Goal: Task Accomplishment & Management: Use online tool/utility

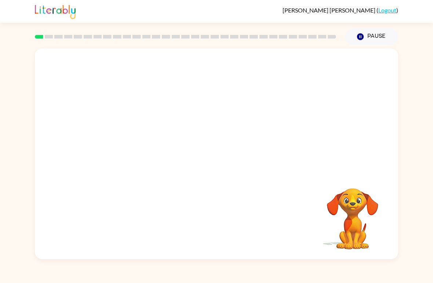
click at [358, 41] on icon "Pause" at bounding box center [360, 37] width 8 height 8
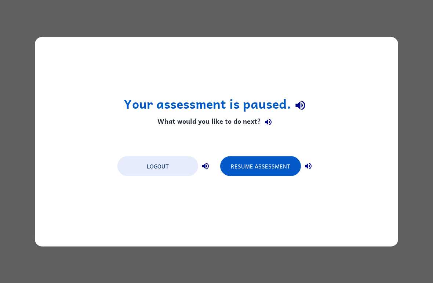
click at [278, 168] on button "Resume Assessment" at bounding box center [260, 166] width 81 height 20
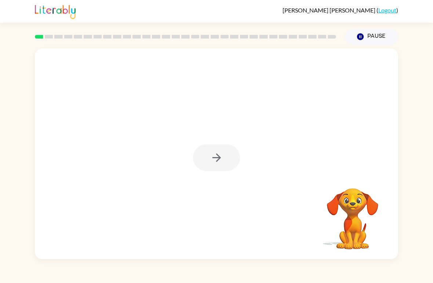
click at [282, 153] on div at bounding box center [216, 153] width 363 height 211
click at [213, 152] on icon "button" at bounding box center [216, 157] width 13 height 13
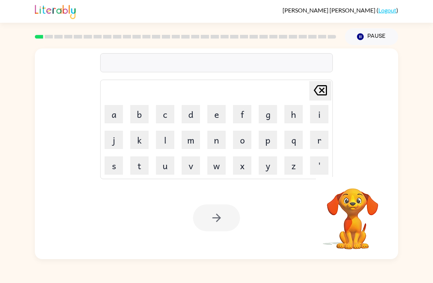
click at [345, 221] on video "Your browser must support playing .mp4 files to use Literably. Please try using…" at bounding box center [352, 213] width 73 height 73
click at [228, 215] on button "button" at bounding box center [216, 217] width 47 height 27
click at [288, 138] on button "q" at bounding box center [293, 140] width 18 height 18
click at [165, 164] on button "u" at bounding box center [165, 165] width 18 height 18
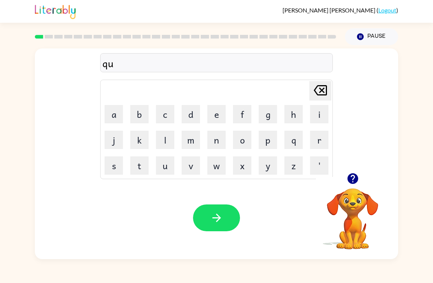
click at [118, 110] on button "a" at bounding box center [114, 114] width 18 height 18
click at [311, 143] on button "r" at bounding box center [319, 140] width 18 height 18
click at [136, 162] on button "t" at bounding box center [139, 165] width 18 height 18
click at [215, 114] on button "e" at bounding box center [216, 114] width 18 height 18
click at [318, 141] on button "r" at bounding box center [319, 140] width 18 height 18
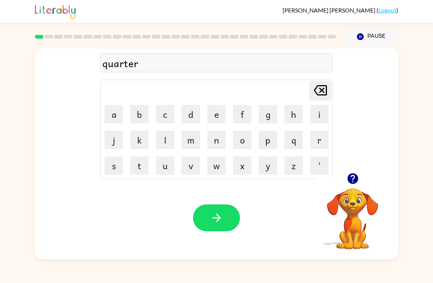
click at [211, 208] on button "button" at bounding box center [216, 217] width 47 height 27
click at [165, 116] on button "c" at bounding box center [165, 114] width 18 height 18
click at [240, 139] on button "o" at bounding box center [242, 140] width 18 height 18
click at [161, 165] on button "u" at bounding box center [165, 165] width 18 height 18
click at [211, 140] on button "n" at bounding box center [216, 140] width 18 height 18
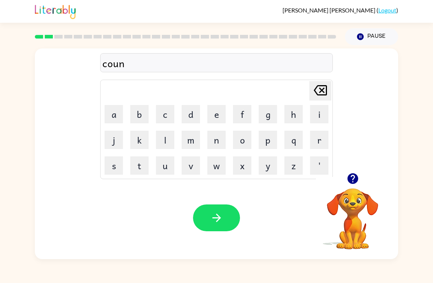
click at [138, 162] on button "t" at bounding box center [139, 165] width 18 height 18
click at [220, 218] on icon "button" at bounding box center [216, 217] width 8 height 8
click at [167, 141] on button "l" at bounding box center [165, 140] width 18 height 18
click at [241, 141] on button "o" at bounding box center [242, 140] width 18 height 18
click at [165, 113] on button "c" at bounding box center [165, 114] width 18 height 18
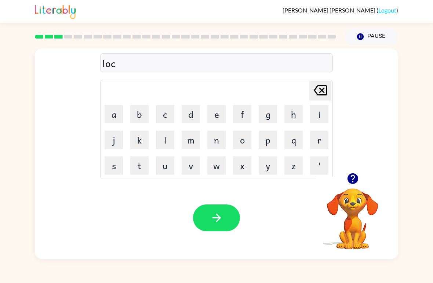
click at [116, 113] on button "a" at bounding box center [114, 114] width 18 height 18
click at [136, 163] on button "t" at bounding box center [139, 165] width 18 height 18
click at [209, 113] on button "e" at bounding box center [216, 114] width 18 height 18
click at [202, 212] on button "button" at bounding box center [216, 217] width 47 height 27
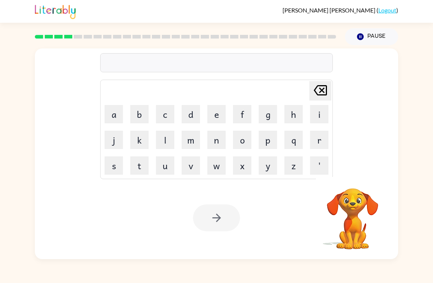
click at [140, 168] on button "t" at bounding box center [139, 165] width 18 height 18
click at [215, 168] on button "w" at bounding box center [216, 165] width 18 height 18
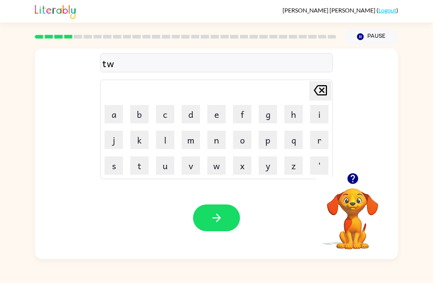
click at [315, 112] on button "i" at bounding box center [319, 114] width 18 height 18
click at [214, 140] on button "n" at bounding box center [216, 140] width 18 height 18
click at [226, 217] on button "button" at bounding box center [216, 217] width 47 height 27
click at [220, 146] on button "n" at bounding box center [216, 140] width 18 height 18
click at [108, 116] on button "a" at bounding box center [114, 114] width 18 height 18
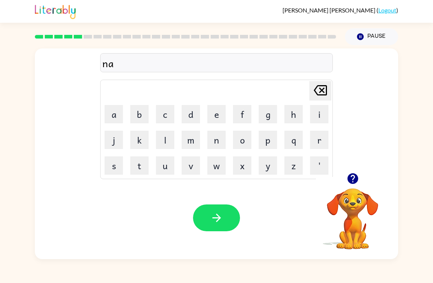
click at [315, 139] on button "r" at bounding box center [319, 140] width 18 height 18
click at [238, 137] on button "o" at bounding box center [242, 140] width 18 height 18
click at [219, 165] on button "w" at bounding box center [216, 165] width 18 height 18
click at [165, 137] on button "l" at bounding box center [165, 140] width 18 height 18
click at [263, 165] on button "y" at bounding box center [268, 165] width 18 height 18
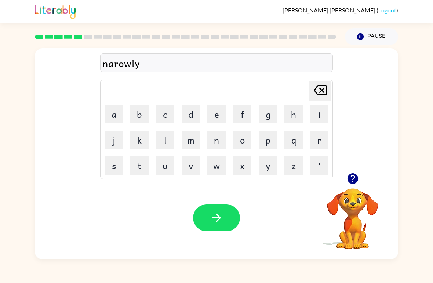
click at [222, 213] on icon "button" at bounding box center [216, 217] width 13 height 13
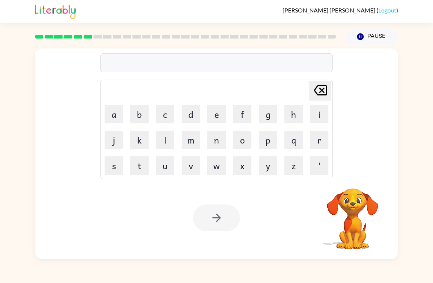
click at [135, 114] on button "b" at bounding box center [139, 114] width 18 height 18
click at [215, 109] on button "e" at bounding box center [216, 114] width 18 height 18
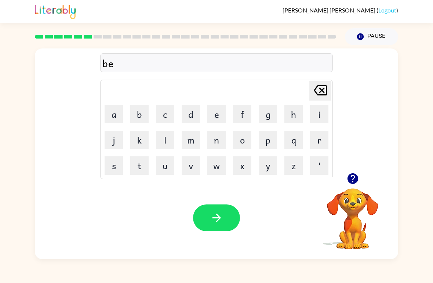
click at [289, 114] on button "h" at bounding box center [293, 114] width 18 height 18
click at [317, 112] on button "i" at bounding box center [319, 114] width 18 height 18
click at [215, 140] on button "n" at bounding box center [216, 140] width 18 height 18
click at [186, 115] on button "d" at bounding box center [191, 114] width 18 height 18
click at [210, 114] on button "e" at bounding box center [216, 114] width 18 height 18
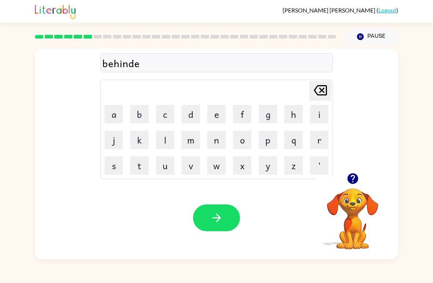
click at [316, 90] on icon "[PERSON_NAME] last character input" at bounding box center [320, 90] width 18 height 18
click at [216, 215] on icon "button" at bounding box center [216, 217] width 8 height 8
click at [347, 226] on video "Your browser must support playing .mp4 files to use Literably. Please try using…" at bounding box center [352, 213] width 73 height 73
click at [350, 175] on icon "button" at bounding box center [352, 178] width 11 height 11
click at [140, 162] on button "t" at bounding box center [139, 165] width 18 height 18
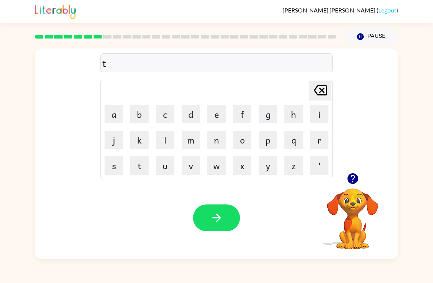
click at [314, 139] on button "r" at bounding box center [319, 140] width 18 height 18
click at [311, 112] on button "i" at bounding box center [319, 114] width 18 height 18
click at [161, 110] on button "c" at bounding box center [165, 114] width 18 height 18
click at [128, 141] on td "k" at bounding box center [139, 139] width 25 height 25
click at [142, 135] on button "k" at bounding box center [139, 140] width 18 height 18
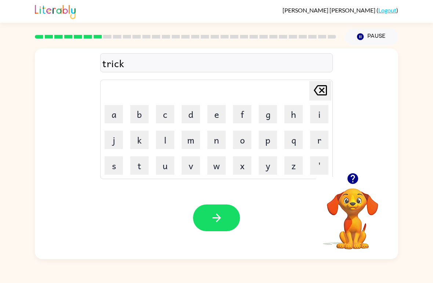
click at [165, 136] on button "l" at bounding box center [165, 140] width 18 height 18
click at [213, 114] on button "e" at bounding box center [216, 114] width 18 height 18
click at [220, 218] on icon "button" at bounding box center [216, 217] width 8 height 8
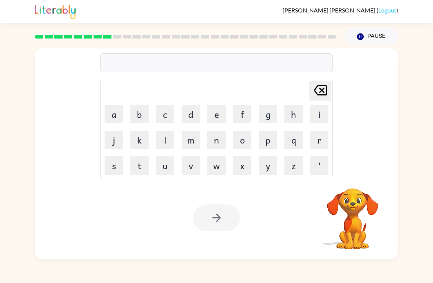
click at [187, 139] on button "m" at bounding box center [191, 140] width 18 height 18
click at [318, 116] on button "i" at bounding box center [319, 114] width 18 height 18
click at [325, 139] on button "r" at bounding box center [319, 140] width 18 height 18
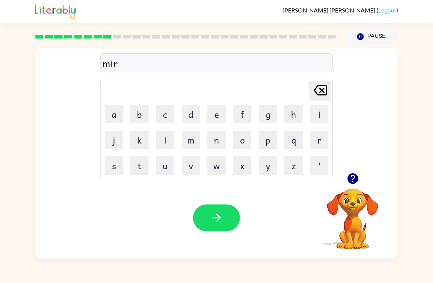
click at [114, 139] on button "j" at bounding box center [114, 140] width 18 height 18
click at [320, 92] on icon at bounding box center [320, 90] width 13 height 10
click at [109, 114] on button "a" at bounding box center [114, 114] width 18 height 18
click at [160, 114] on button "c" at bounding box center [165, 114] width 18 height 18
click at [165, 137] on button "l" at bounding box center [165, 140] width 18 height 18
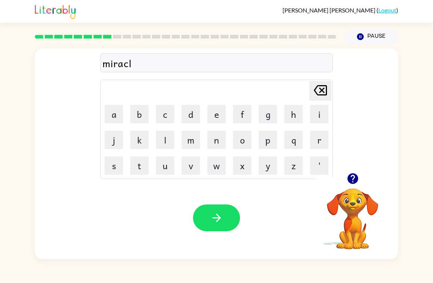
click at [212, 114] on button "e" at bounding box center [216, 114] width 18 height 18
click at [216, 211] on button "button" at bounding box center [216, 217] width 47 height 27
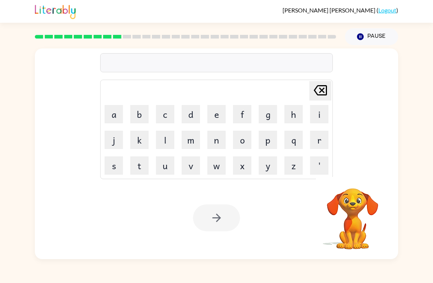
click at [156, 142] on button "l" at bounding box center [165, 140] width 18 height 18
click at [318, 112] on button "i" at bounding box center [319, 114] width 18 height 18
click at [190, 140] on button "m" at bounding box center [191, 140] width 18 height 18
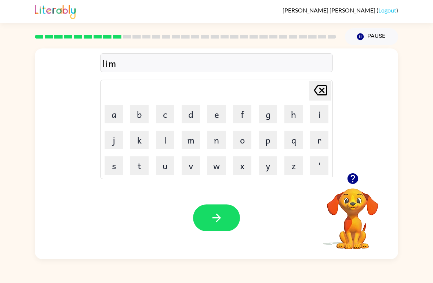
click at [136, 114] on button "b" at bounding box center [139, 114] width 18 height 18
click at [239, 139] on button "o" at bounding box center [242, 140] width 18 height 18
click at [165, 137] on button "l" at bounding box center [165, 140] width 18 height 18
click at [216, 117] on button "e" at bounding box center [216, 114] width 18 height 18
click at [221, 214] on icon "button" at bounding box center [216, 217] width 13 height 13
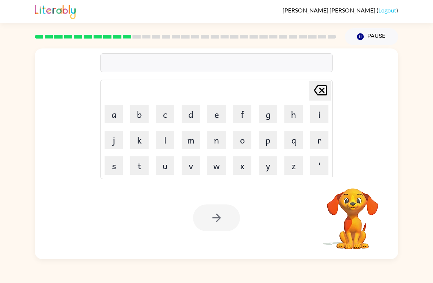
click at [165, 166] on button "u" at bounding box center [165, 165] width 18 height 18
click at [214, 142] on button "n" at bounding box center [216, 140] width 18 height 18
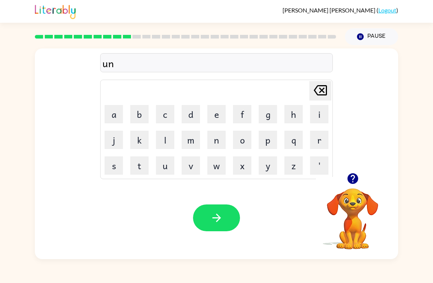
click at [238, 110] on button "f" at bounding box center [242, 114] width 18 height 18
click at [244, 138] on button "o" at bounding box center [242, 140] width 18 height 18
click at [164, 139] on button "l" at bounding box center [165, 140] width 18 height 18
click at [186, 109] on button "d" at bounding box center [191, 114] width 18 height 18
click at [225, 225] on button "button" at bounding box center [216, 217] width 47 height 27
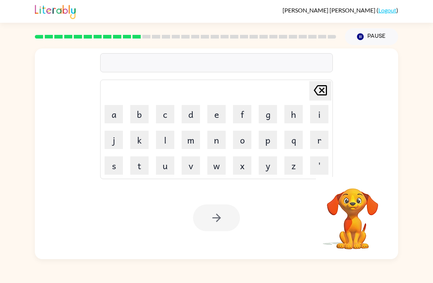
click at [192, 167] on button "v" at bounding box center [191, 165] width 18 height 18
click at [243, 135] on button "o" at bounding box center [242, 140] width 18 height 18
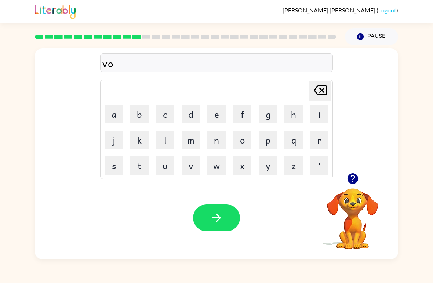
click at [138, 164] on button "t" at bounding box center [139, 165] width 18 height 18
click at [216, 113] on button "e" at bounding box center [216, 114] width 18 height 18
click at [218, 210] on button "button" at bounding box center [216, 217] width 47 height 27
click at [134, 115] on button "b" at bounding box center [139, 114] width 18 height 18
click at [217, 111] on button "e" at bounding box center [216, 114] width 18 height 18
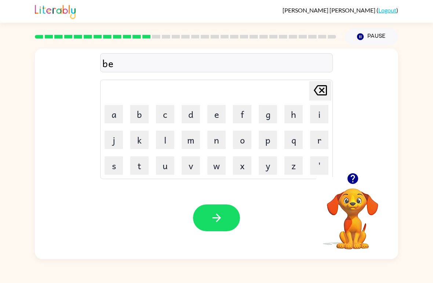
click at [182, 117] on button "d" at bounding box center [191, 114] width 18 height 18
click at [140, 169] on button "t" at bounding box center [139, 165] width 18 height 18
click at [320, 115] on button "i" at bounding box center [319, 114] width 18 height 18
click at [189, 138] on button "m" at bounding box center [191, 140] width 18 height 18
click at [215, 115] on button "e" at bounding box center [216, 114] width 18 height 18
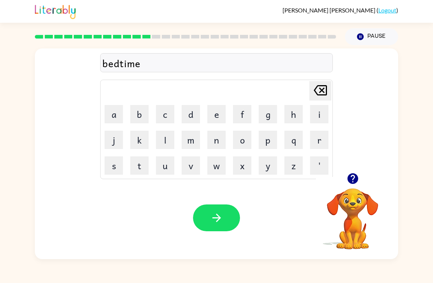
click at [207, 222] on button "button" at bounding box center [216, 217] width 47 height 27
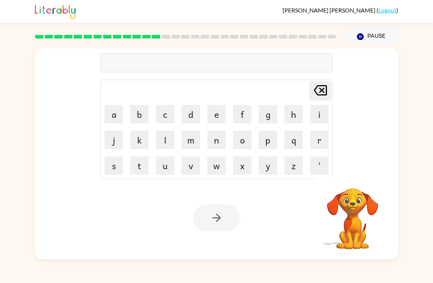
click at [238, 110] on button "f" at bounding box center [242, 114] width 18 height 18
click at [314, 117] on button "i" at bounding box center [319, 114] width 18 height 18
click at [140, 168] on button "t" at bounding box center [139, 165] width 18 height 18
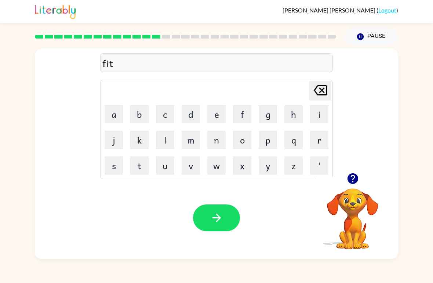
click at [214, 138] on button "n" at bounding box center [216, 140] width 18 height 18
click at [213, 112] on button "e" at bounding box center [216, 114] width 18 height 18
click at [111, 166] on button "s" at bounding box center [114, 165] width 18 height 18
click at [111, 165] on button "s" at bounding box center [114, 165] width 18 height 18
click at [321, 94] on icon "[PERSON_NAME] last character input" at bounding box center [320, 90] width 18 height 18
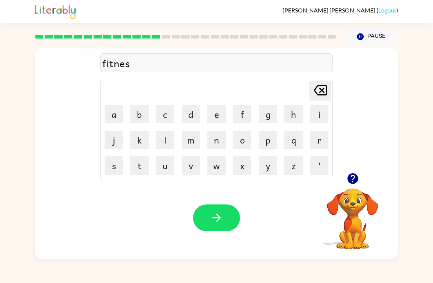
click at [321, 94] on icon "[PERSON_NAME] last character input" at bounding box center [320, 90] width 18 height 18
click at [320, 89] on icon at bounding box center [320, 90] width 13 height 10
click at [209, 141] on button "n" at bounding box center [216, 140] width 18 height 18
click at [214, 112] on button "e" at bounding box center [216, 114] width 18 height 18
click at [106, 169] on button "s" at bounding box center [114, 165] width 18 height 18
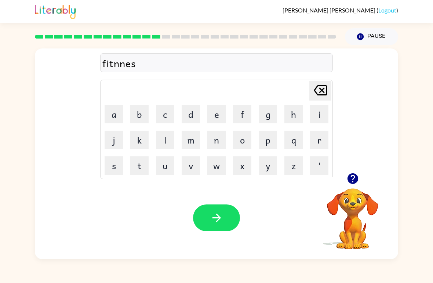
click at [323, 90] on icon at bounding box center [320, 90] width 13 height 10
click at [321, 92] on icon at bounding box center [320, 90] width 13 height 10
click at [215, 135] on button "n" at bounding box center [216, 140] width 18 height 18
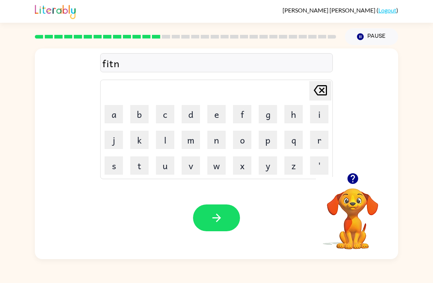
click at [215, 110] on button "e" at bounding box center [216, 114] width 18 height 18
click at [115, 166] on button "s" at bounding box center [114, 165] width 18 height 18
click at [208, 222] on button "button" at bounding box center [216, 217] width 47 height 27
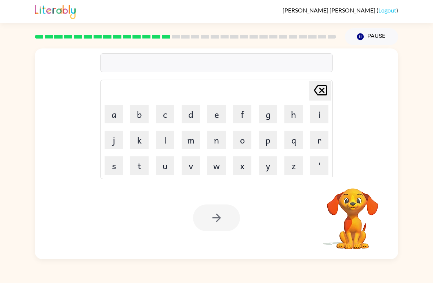
click at [189, 116] on button "d" at bounding box center [191, 114] width 18 height 18
click at [215, 115] on button "e" at bounding box center [216, 114] width 18 height 18
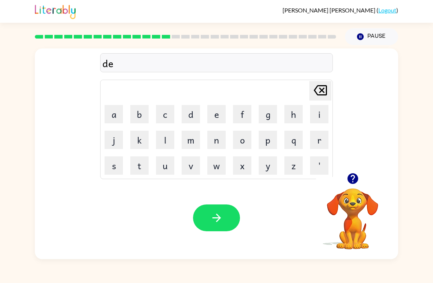
click at [166, 138] on button "l" at bounding box center [165, 140] width 18 height 18
click at [109, 114] on button "a" at bounding box center [114, 114] width 18 height 18
click at [268, 170] on button "y" at bounding box center [268, 165] width 18 height 18
click at [216, 220] on icon "button" at bounding box center [216, 217] width 13 height 13
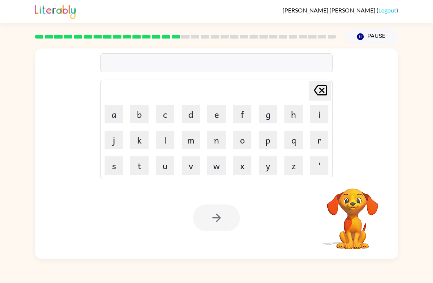
click at [144, 167] on button "t" at bounding box center [139, 165] width 18 height 18
click at [169, 167] on button "u" at bounding box center [165, 165] width 18 height 18
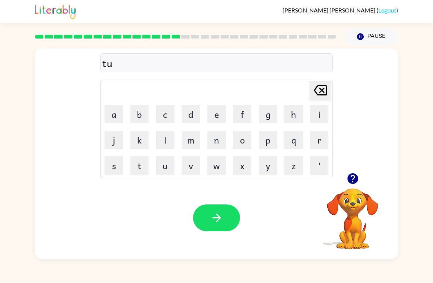
click at [351, 188] on button "button" at bounding box center [352, 178] width 19 height 19
click at [320, 87] on icon "[PERSON_NAME] last character input" at bounding box center [320, 90] width 18 height 18
click at [214, 111] on button "e" at bounding box center [216, 114] width 18 height 18
click at [315, 138] on button "r" at bounding box center [319, 140] width 18 height 18
click at [188, 140] on button "m" at bounding box center [191, 140] width 18 height 18
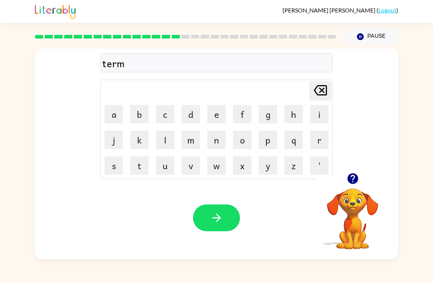
click at [222, 210] on button "button" at bounding box center [216, 217] width 47 height 27
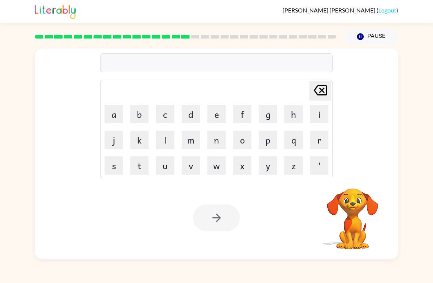
click at [113, 168] on button "s" at bounding box center [114, 165] width 18 height 18
click at [219, 114] on button "e" at bounding box center [216, 114] width 18 height 18
click at [142, 167] on button "t" at bounding box center [139, 165] width 18 height 18
click at [223, 216] on div at bounding box center [216, 217] width 47 height 27
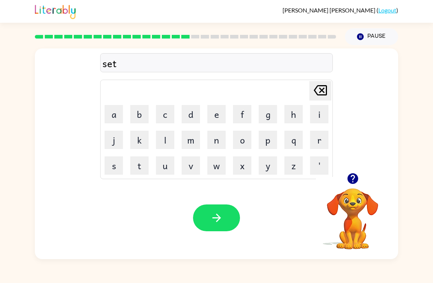
click at [225, 222] on button "button" at bounding box center [216, 217] width 47 height 27
click at [140, 112] on button "b" at bounding box center [139, 114] width 18 height 18
click at [321, 140] on button "r" at bounding box center [319, 140] width 18 height 18
click at [320, 113] on button "i" at bounding box center [319, 114] width 18 height 18
click at [190, 142] on button "m" at bounding box center [191, 140] width 18 height 18
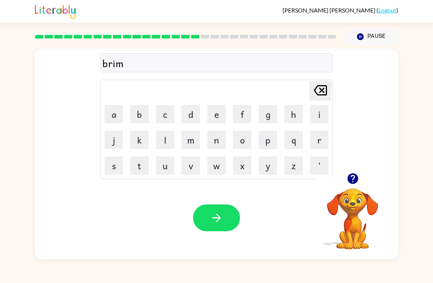
click at [190, 141] on button "m" at bounding box center [191, 140] width 18 height 18
click at [315, 117] on button "i" at bounding box center [319, 114] width 18 height 18
click at [211, 138] on button "n" at bounding box center [216, 140] width 18 height 18
click at [266, 106] on button "g" at bounding box center [268, 114] width 18 height 18
click at [213, 220] on icon "button" at bounding box center [216, 217] width 13 height 13
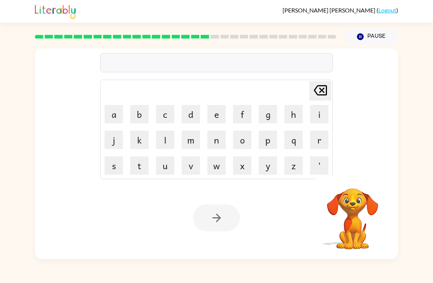
click at [263, 138] on button "p" at bounding box center [268, 140] width 18 height 18
click at [164, 138] on button "l" at bounding box center [165, 140] width 18 height 18
click at [114, 110] on button "a" at bounding box center [114, 114] width 18 height 18
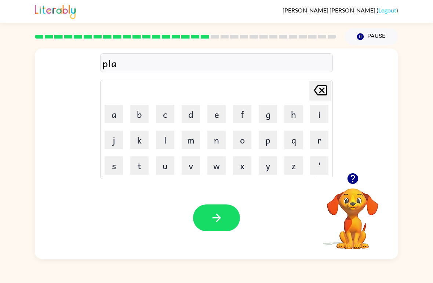
click at [114, 164] on button "s" at bounding box center [114, 165] width 18 height 18
click at [140, 166] on button "t" at bounding box center [139, 165] width 18 height 18
click at [313, 115] on button "i" at bounding box center [319, 114] width 18 height 18
click at [164, 112] on button "c" at bounding box center [165, 114] width 18 height 18
click at [212, 222] on icon "button" at bounding box center [216, 217] width 13 height 13
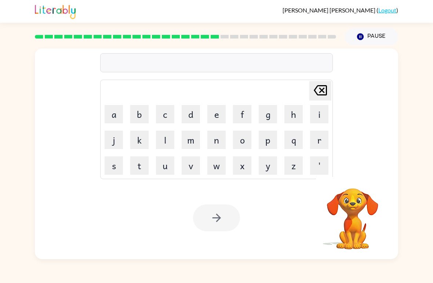
click at [186, 112] on button "d" at bounding box center [191, 114] width 18 height 18
click at [318, 112] on button "i" at bounding box center [319, 114] width 18 height 18
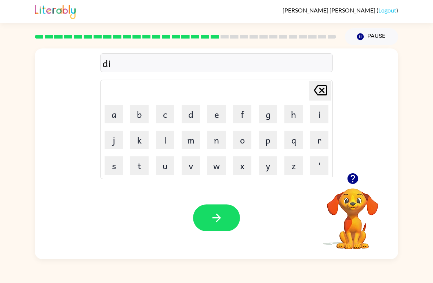
click at [112, 169] on button "s" at bounding box center [114, 165] width 18 height 18
click at [267, 136] on button "p" at bounding box center [268, 140] width 18 height 18
click at [164, 139] on button "l" at bounding box center [165, 140] width 18 height 18
click at [113, 113] on button "a" at bounding box center [114, 114] width 18 height 18
click at [268, 161] on button "y" at bounding box center [268, 165] width 18 height 18
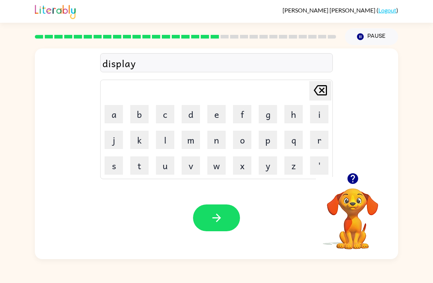
click at [222, 220] on icon "button" at bounding box center [216, 217] width 13 height 13
click at [191, 113] on button "d" at bounding box center [191, 114] width 18 height 18
click at [162, 166] on button "u" at bounding box center [165, 165] width 18 height 18
click at [115, 168] on button "s" at bounding box center [114, 165] width 18 height 18
click at [139, 163] on button "t" at bounding box center [139, 165] width 18 height 18
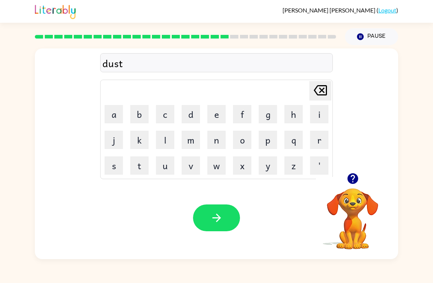
click at [215, 109] on button "e" at bounding box center [216, 114] width 18 height 18
click at [195, 110] on button "d" at bounding box center [191, 114] width 18 height 18
click at [222, 213] on icon "button" at bounding box center [216, 217] width 13 height 13
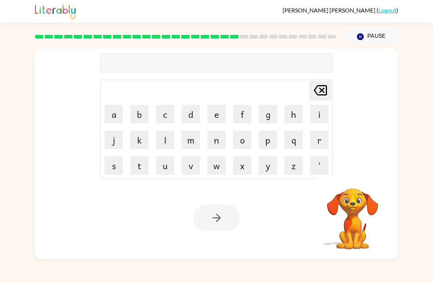
click at [164, 110] on button "c" at bounding box center [165, 114] width 18 height 18
click at [216, 110] on button "e" at bounding box center [216, 114] width 18 height 18
click at [215, 138] on button "n" at bounding box center [216, 140] width 18 height 18
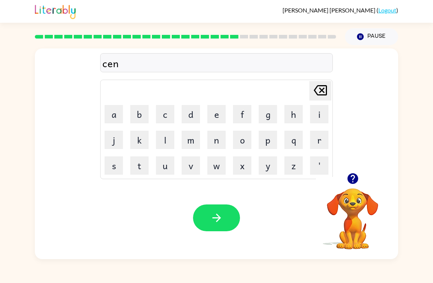
click at [143, 160] on button "t" at bounding box center [139, 165] width 18 height 18
click at [221, 109] on button "e" at bounding box center [216, 114] width 18 height 18
click at [271, 145] on button "p" at bounding box center [268, 140] width 18 height 18
click at [317, 113] on button "i" at bounding box center [319, 114] width 18 height 18
click at [217, 114] on button "e" at bounding box center [216, 114] width 18 height 18
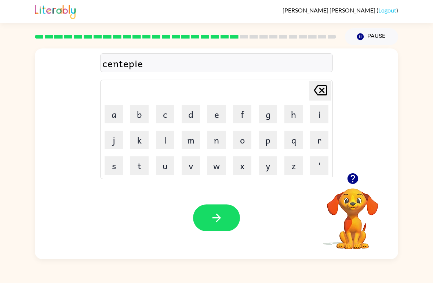
click at [194, 113] on button "d" at bounding box center [191, 114] width 18 height 18
click at [225, 218] on button "button" at bounding box center [216, 217] width 47 height 27
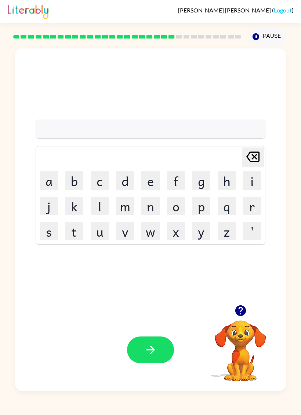
click at [248, 205] on button "r" at bounding box center [252, 206] width 18 height 18
click at [52, 183] on button "a" at bounding box center [49, 180] width 18 height 18
click at [254, 179] on button "i" at bounding box center [252, 180] width 18 height 18
click at [150, 205] on button "n" at bounding box center [150, 206] width 18 height 18
click at [100, 181] on button "c" at bounding box center [100, 180] width 18 height 18
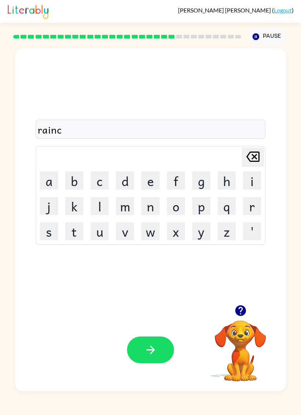
click at [178, 208] on button "o" at bounding box center [176, 206] width 18 height 18
click at [99, 234] on button "u" at bounding box center [100, 231] width 18 height 18
click at [75, 230] on button "t" at bounding box center [74, 231] width 18 height 18
click at [148, 282] on icon "button" at bounding box center [150, 349] width 13 height 13
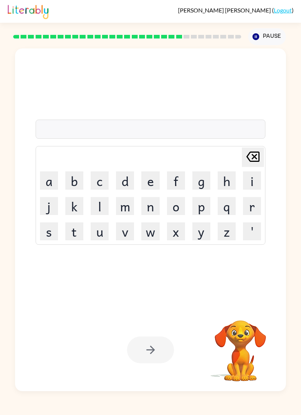
click at [127, 207] on button "m" at bounding box center [125, 206] width 18 height 18
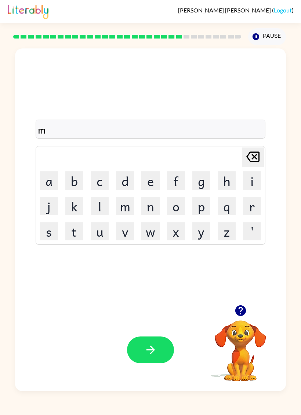
click at [49, 176] on button "a" at bounding box center [49, 180] width 18 height 18
click at [249, 204] on button "r" at bounding box center [252, 206] width 18 height 18
click at [69, 214] on button "k" at bounding box center [74, 206] width 18 height 18
click at [154, 179] on button "e" at bounding box center [150, 180] width 18 height 18
click at [253, 204] on button "r" at bounding box center [252, 206] width 18 height 18
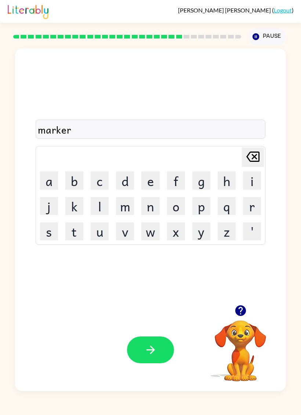
click at [160, 282] on button "button" at bounding box center [150, 349] width 47 height 27
click at [132, 282] on div "[PERSON_NAME] ( Logout ) Pause Pause Delete Delete last character input a b c d…" at bounding box center [150, 207] width 301 height 415
click at [242, 282] on button "button" at bounding box center [240, 310] width 19 height 19
click at [48, 182] on button "a" at bounding box center [49, 180] width 18 height 18
click at [129, 183] on button "d" at bounding box center [125, 180] width 18 height 18
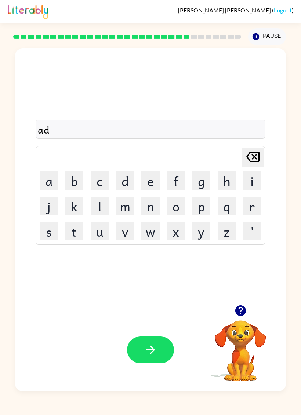
click at [125, 231] on button "v" at bounding box center [125, 231] width 18 height 18
click at [43, 178] on button "a" at bounding box center [49, 180] width 18 height 18
click at [147, 204] on button "n" at bounding box center [150, 206] width 18 height 18
click at [96, 177] on button "c" at bounding box center [100, 180] width 18 height 18
click at [251, 181] on button "i" at bounding box center [252, 180] width 18 height 18
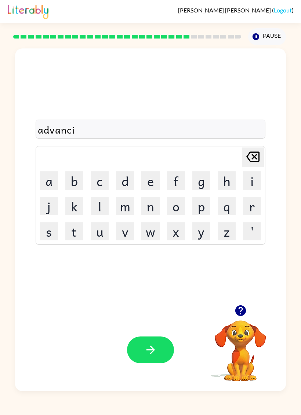
click at [144, 206] on button "n" at bounding box center [150, 206] width 18 height 18
click at [200, 179] on button "g" at bounding box center [201, 180] width 18 height 18
click at [154, 282] on button "button" at bounding box center [150, 349] width 47 height 27
click at [195, 171] on button "g" at bounding box center [201, 180] width 18 height 18
click at [173, 207] on button "o" at bounding box center [176, 206] width 18 height 18
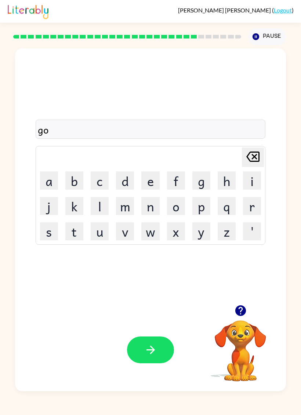
click at [71, 178] on button "b" at bounding box center [74, 180] width 18 height 18
click at [97, 206] on button "l" at bounding box center [100, 206] width 18 height 18
click at [249, 176] on button "i" at bounding box center [252, 180] width 18 height 18
click at [150, 206] on button "n" at bounding box center [150, 206] width 18 height 18
click at [154, 282] on icon "button" at bounding box center [150, 349] width 13 height 13
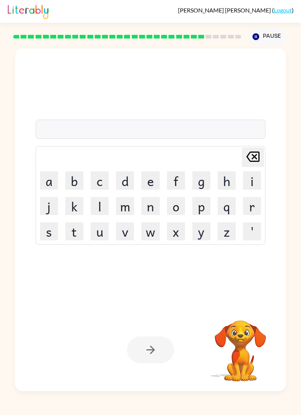
click at [199, 184] on button "g" at bounding box center [201, 180] width 18 height 18
click at [175, 204] on button "o" at bounding box center [176, 206] width 18 height 18
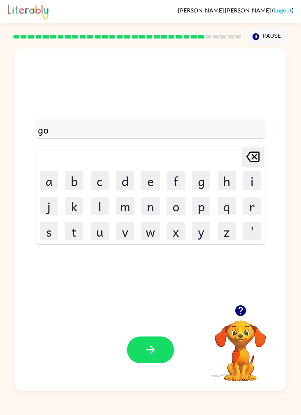
click at [123, 233] on button "v" at bounding box center [125, 231] width 18 height 18
click at [150, 177] on button "e" at bounding box center [150, 180] width 18 height 18
click at [251, 208] on button "r" at bounding box center [252, 206] width 18 height 18
click at [123, 205] on button "m" at bounding box center [125, 206] width 18 height 18
click at [149, 179] on button "e" at bounding box center [150, 180] width 18 height 18
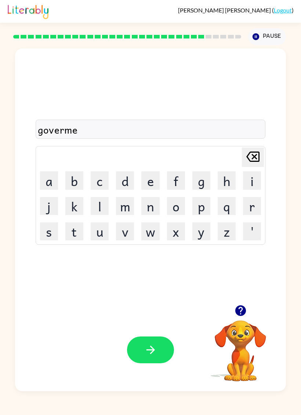
click at [153, 209] on button "n" at bounding box center [150, 206] width 18 height 18
click at [74, 227] on button "t" at bounding box center [74, 231] width 18 height 18
click at [166, 282] on button "button" at bounding box center [150, 349] width 47 height 27
click at [245, 282] on video "Your browser must support playing .mp4 files to use Literably. Please try using…" at bounding box center [240, 345] width 73 height 73
click at [248, 282] on button "button" at bounding box center [240, 310] width 19 height 19
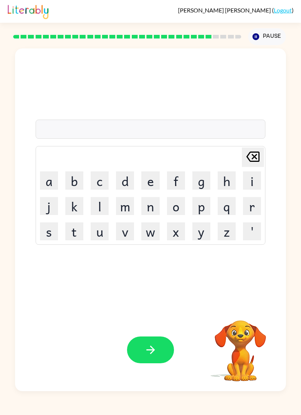
click at [248, 282] on div "[PERSON_NAME] last character input a b c d e f g h i j k l m n o p q r s t u v …" at bounding box center [150, 219] width 271 height 343
click at [50, 230] on button "s" at bounding box center [49, 231] width 18 height 18
click at [73, 229] on button "t" at bounding box center [74, 231] width 18 height 18
click at [234, 282] on button "button" at bounding box center [240, 310] width 19 height 19
click at [249, 204] on button "r" at bounding box center [252, 206] width 18 height 18
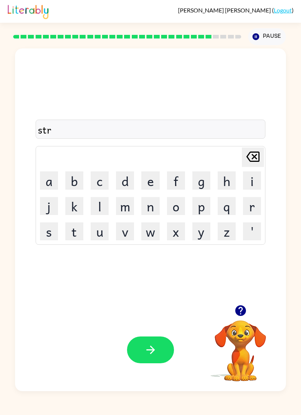
click at [149, 177] on button "e" at bounding box center [150, 180] width 18 height 18
click at [257, 179] on button "i" at bounding box center [252, 180] width 18 height 18
click at [145, 206] on button "n" at bounding box center [150, 206] width 18 height 18
click at [152, 282] on icon "button" at bounding box center [150, 350] width 8 height 8
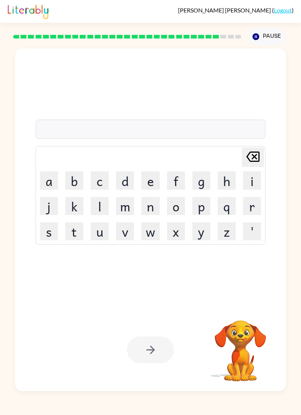
click at [47, 233] on button "s" at bounding box center [49, 231] width 18 height 18
click at [244, 282] on button "button" at bounding box center [240, 310] width 19 height 19
click at [223, 179] on button "h" at bounding box center [227, 180] width 18 height 18
click at [45, 183] on button "a" at bounding box center [49, 180] width 18 height 18
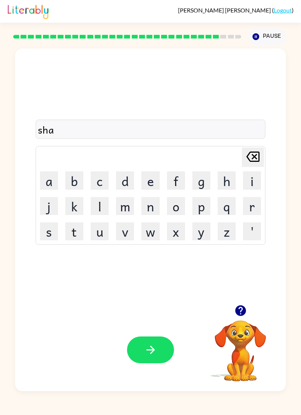
click at [244, 282] on icon "button" at bounding box center [240, 310] width 13 height 13
click at [199, 206] on button "p" at bounding box center [201, 206] width 18 height 18
click at [149, 174] on button "e" at bounding box center [150, 180] width 18 height 18
click at [159, 282] on button "button" at bounding box center [150, 349] width 47 height 27
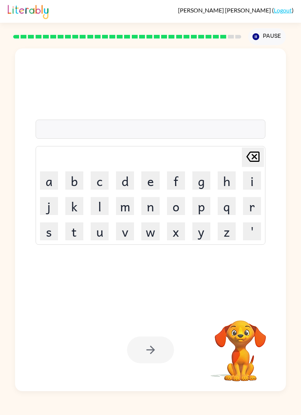
click at [144, 180] on button "e" at bounding box center [150, 180] width 18 height 18
click at [171, 230] on button "x" at bounding box center [176, 231] width 18 height 18
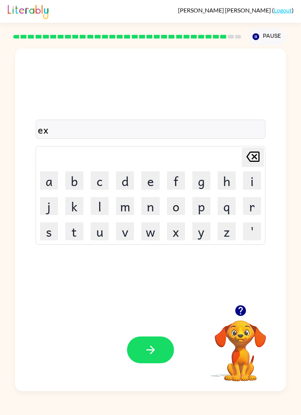
click at [150, 178] on button "e" at bounding box center [150, 180] width 18 height 18
click at [103, 207] on button "l" at bounding box center [100, 206] width 18 height 18
click at [149, 176] on button "e" at bounding box center [150, 180] width 18 height 18
click at [147, 205] on button "n" at bounding box center [150, 206] width 18 height 18
click at [73, 233] on button "t" at bounding box center [74, 231] width 18 height 18
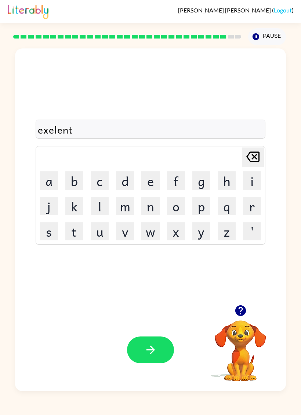
click at [153, 282] on icon "button" at bounding box center [150, 349] width 13 height 13
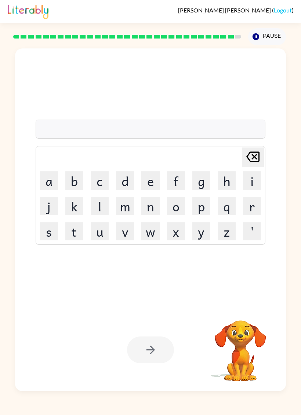
click at [44, 208] on button "j" at bounding box center [49, 206] width 18 height 18
click at [43, 180] on button "a" at bounding box center [49, 180] width 18 height 18
click at [151, 230] on button "w" at bounding box center [150, 231] width 18 height 18
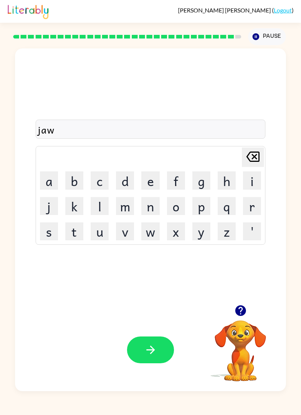
click at [73, 178] on button "b" at bounding box center [74, 180] width 18 height 18
click at [248, 202] on button "r" at bounding box center [252, 206] width 18 height 18
click at [147, 177] on button "e" at bounding box center [150, 180] width 18 height 18
click at [48, 177] on button "a" at bounding box center [49, 180] width 18 height 18
click at [71, 205] on button "k" at bounding box center [74, 206] width 18 height 18
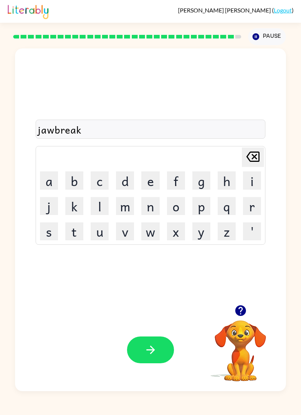
click at [150, 176] on button "e" at bounding box center [150, 180] width 18 height 18
click at [246, 205] on button "r" at bounding box center [252, 206] width 18 height 18
click at [147, 282] on icon "button" at bounding box center [150, 349] width 13 height 13
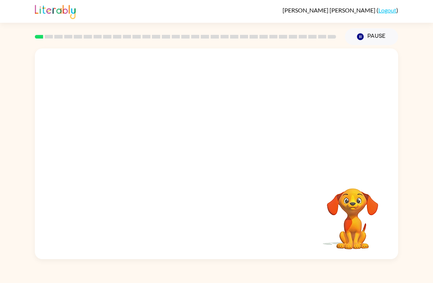
click at [126, 149] on video "Your browser must support playing .mp4 files to use Literably. Please try using…" at bounding box center [216, 110] width 363 height 124
click at [135, 138] on video "Your browser must support playing .mp4 files to use Literably. Please try using…" at bounding box center [216, 110] width 363 height 124
click at [129, 138] on video "Your browser must support playing .mp4 files to use Literably. Please try using…" at bounding box center [216, 110] width 363 height 124
click at [149, 139] on video "Your browser must support playing .mp4 files to use Literably. Please try using…" at bounding box center [216, 110] width 363 height 124
click at [128, 143] on video "Your browser must support playing .mp4 files to use Literably. Please try using…" at bounding box center [216, 110] width 363 height 124
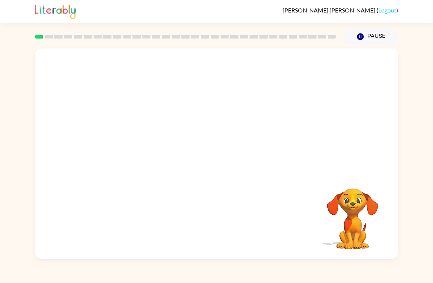
click at [131, 141] on video "Your browser must support playing .mp4 files to use Literably. Please try using…" at bounding box center [216, 110] width 363 height 124
click at [208, 226] on div "Your browser must support playing .mp4 files to use Literably. Please try using…" at bounding box center [216, 153] width 363 height 211
click at [222, 164] on button "button" at bounding box center [216, 157] width 47 height 27
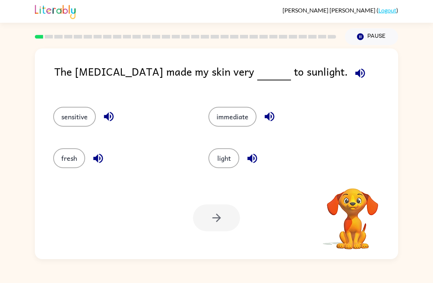
click at [225, 160] on button "light" at bounding box center [223, 158] width 31 height 20
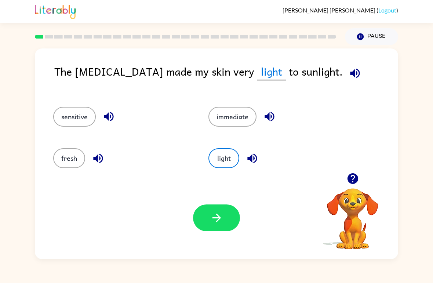
click at [226, 219] on button "button" at bounding box center [216, 217] width 47 height 27
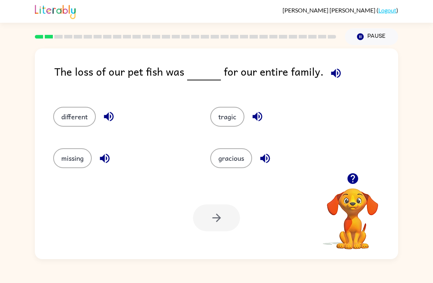
click at [300, 182] on icon "button" at bounding box center [352, 178] width 13 height 13
click at [74, 117] on button "different" at bounding box center [74, 117] width 43 height 20
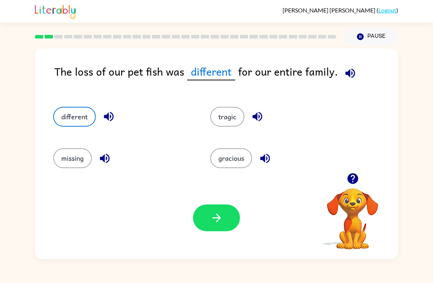
click at [218, 215] on icon "button" at bounding box center [216, 217] width 8 height 8
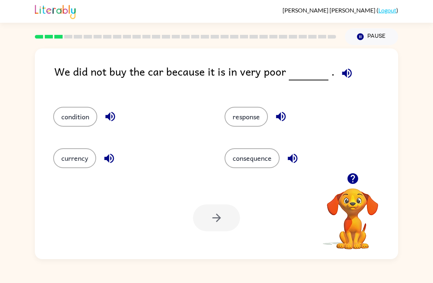
click at [76, 120] on button "condition" at bounding box center [75, 117] width 44 height 20
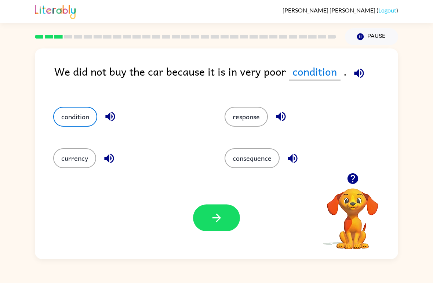
click at [228, 220] on button "button" at bounding box center [216, 217] width 47 height 27
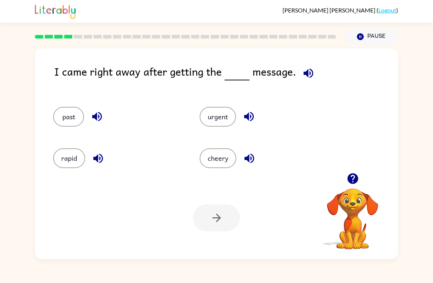
click at [223, 120] on button "urgent" at bounding box center [218, 117] width 36 height 20
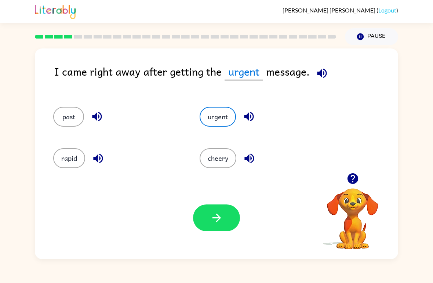
click at [227, 219] on button "button" at bounding box center [216, 217] width 47 height 27
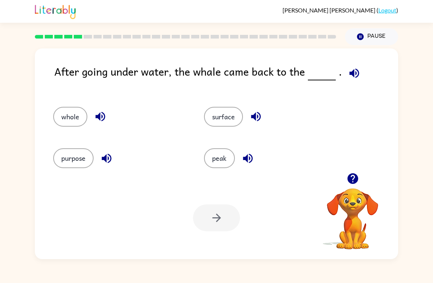
click at [216, 117] on button "surface" at bounding box center [223, 117] width 39 height 20
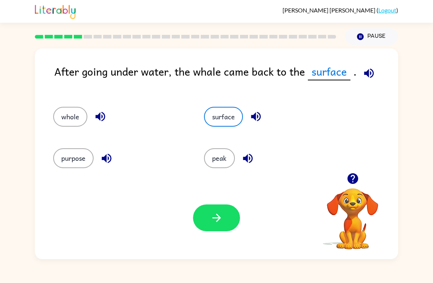
click at [289, 258] on div "Your browser must support playing .mp4 files to use Literably. Please try using…" at bounding box center [216, 217] width 363 height 83
click at [218, 114] on button "surface" at bounding box center [223, 117] width 39 height 20
click at [223, 211] on button "button" at bounding box center [216, 217] width 47 height 27
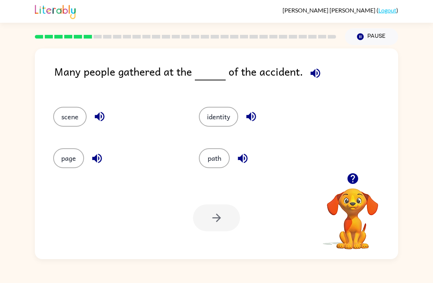
click at [62, 110] on button "scene" at bounding box center [69, 117] width 33 height 20
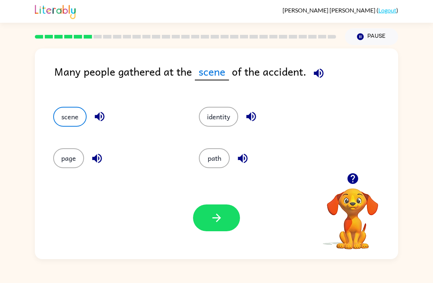
click at [216, 206] on button "button" at bounding box center [216, 217] width 47 height 27
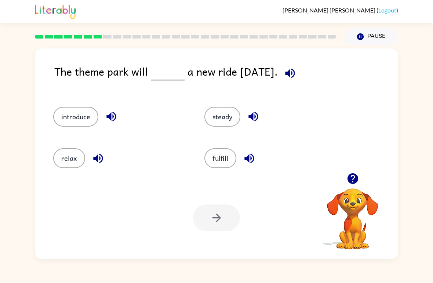
click at [63, 113] on button "introduce" at bounding box center [75, 117] width 45 height 20
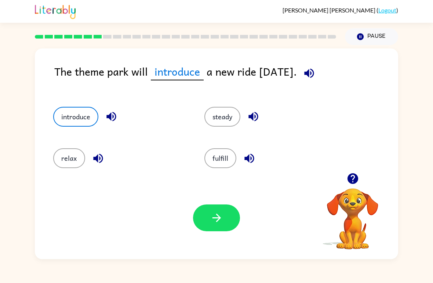
click at [198, 227] on button "button" at bounding box center [216, 217] width 47 height 27
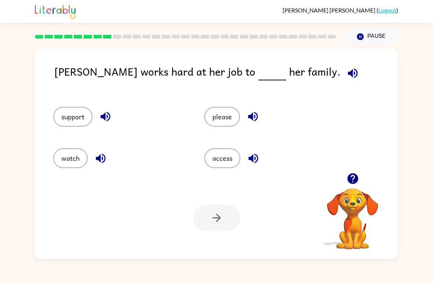
click at [70, 115] on button "support" at bounding box center [72, 117] width 39 height 20
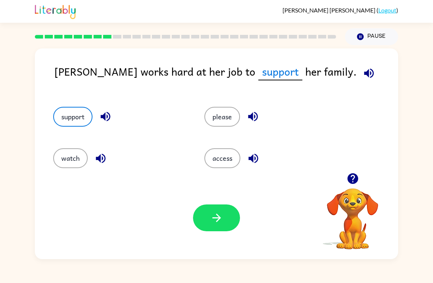
click at [185, 182] on div "Your browser must support playing .mp4 files to use Literably. Please try using…" at bounding box center [216, 217] width 363 height 83
click at [217, 228] on button "button" at bounding box center [216, 217] width 47 height 27
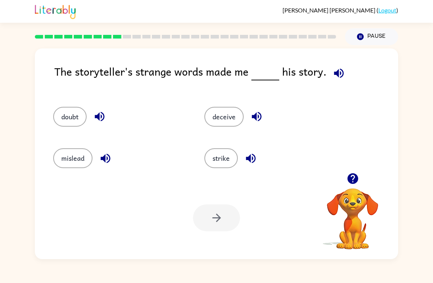
click at [68, 116] on button "doubt" at bounding box center [69, 117] width 33 height 20
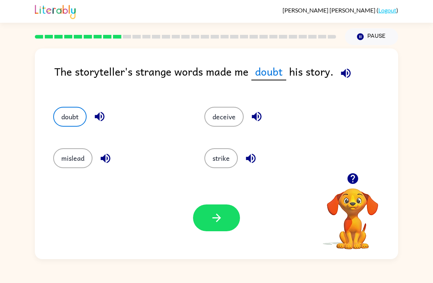
click at [211, 220] on icon "button" at bounding box center [216, 217] width 13 height 13
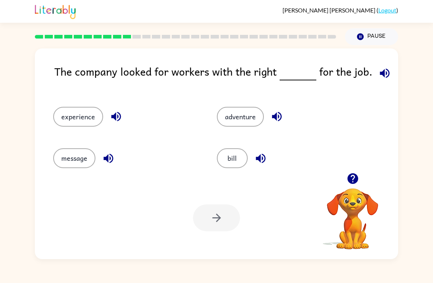
click at [74, 124] on button "experience" at bounding box center [78, 117] width 50 height 20
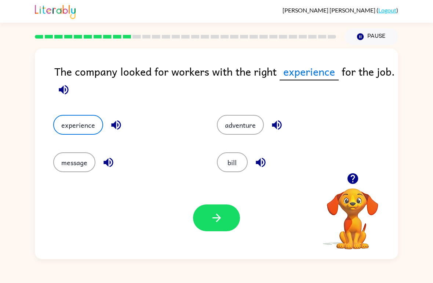
click at [233, 229] on button "button" at bounding box center [216, 217] width 47 height 27
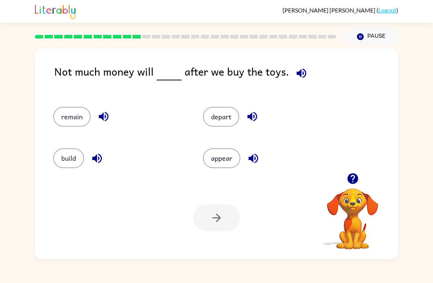
click at [72, 116] on button "remain" at bounding box center [71, 117] width 37 height 20
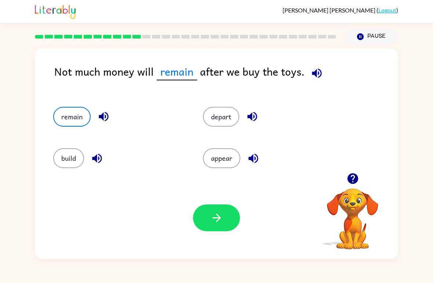
click at [208, 225] on button "button" at bounding box center [216, 217] width 47 height 27
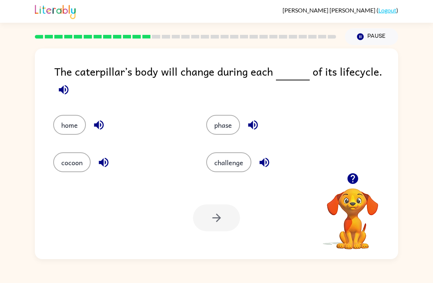
click at [242, 161] on button "challenge" at bounding box center [228, 162] width 45 height 20
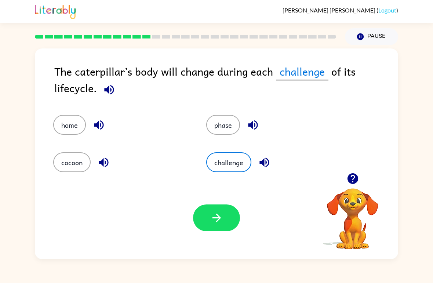
click at [223, 226] on button "button" at bounding box center [216, 217] width 47 height 27
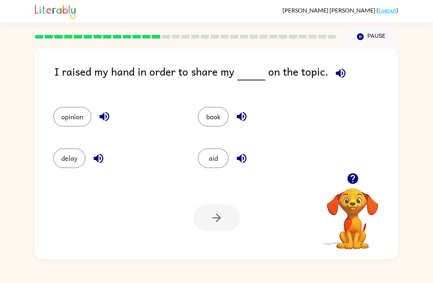
click at [77, 119] on button "opinion" at bounding box center [72, 117] width 38 height 20
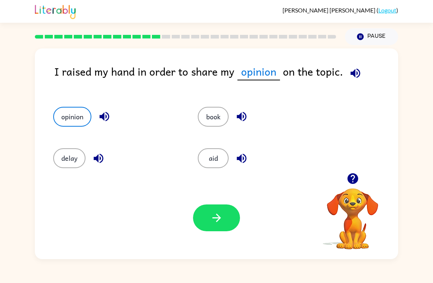
click at [214, 220] on icon "button" at bounding box center [216, 217] width 13 height 13
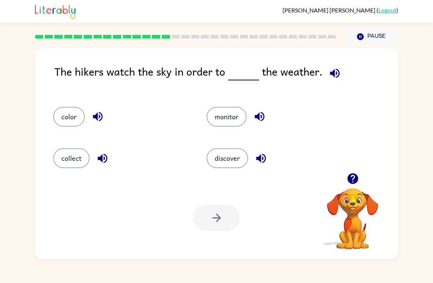
click at [300, 213] on video "Your browser must support playing .mp4 files to use Literably. Please try using…" at bounding box center [352, 213] width 73 height 73
click at [240, 164] on button "discover" at bounding box center [227, 158] width 41 height 20
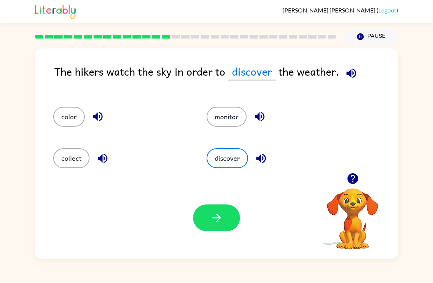
click at [222, 202] on div "Your browser must support playing .mp4 files to use Literably. Please try using…" at bounding box center [216, 217] width 363 height 83
click at [215, 224] on icon "button" at bounding box center [216, 217] width 13 height 13
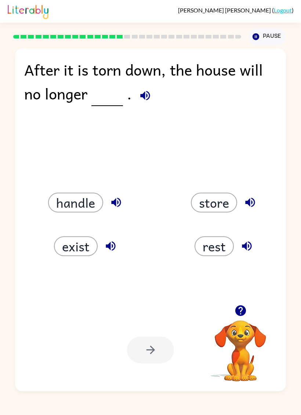
click at [77, 248] on button "exist" at bounding box center [76, 246] width 44 height 20
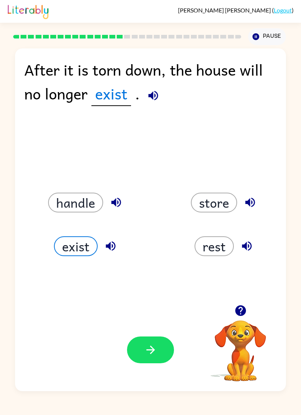
click at [156, 358] on button "button" at bounding box center [150, 349] width 47 height 27
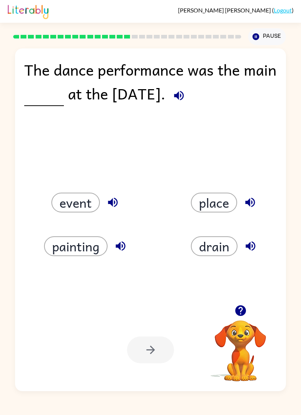
click at [75, 199] on button "event" at bounding box center [75, 203] width 48 height 20
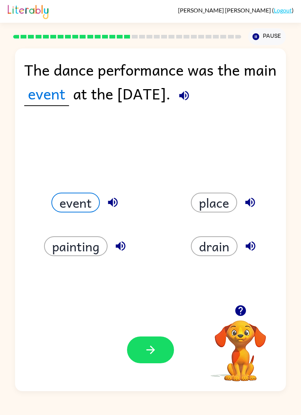
click at [163, 349] on button "button" at bounding box center [150, 349] width 47 height 27
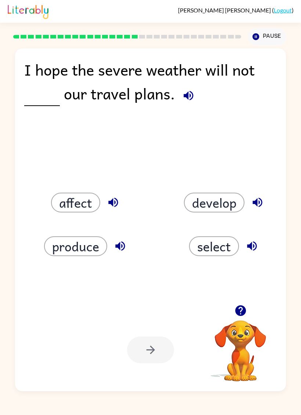
click at [85, 193] on button "affect" at bounding box center [75, 203] width 49 height 20
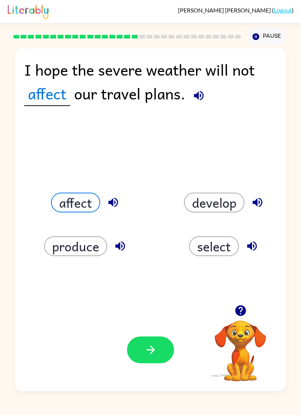
click at [160, 351] on button "button" at bounding box center [150, 349] width 47 height 27
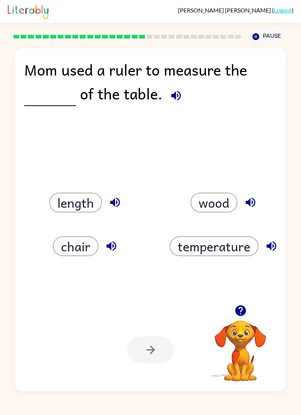
click at [85, 200] on button "length" at bounding box center [75, 203] width 53 height 20
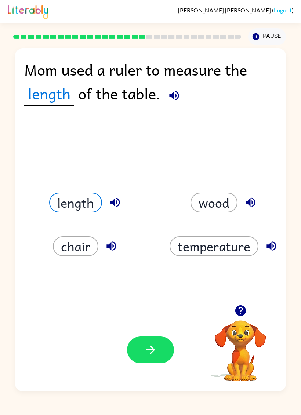
click at [150, 342] on button "button" at bounding box center [150, 349] width 47 height 27
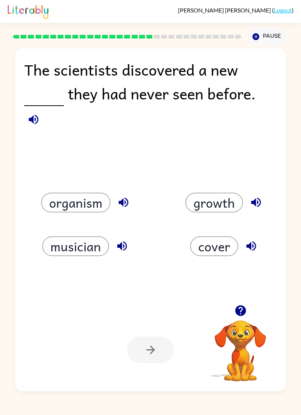
click at [92, 204] on button "organism" at bounding box center [75, 203] width 69 height 20
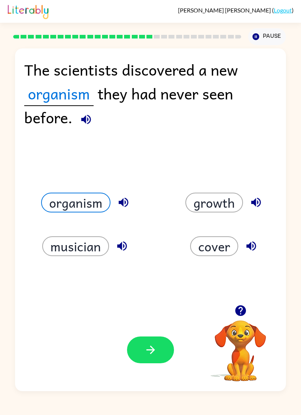
click at [150, 352] on icon "button" at bounding box center [150, 349] width 13 height 13
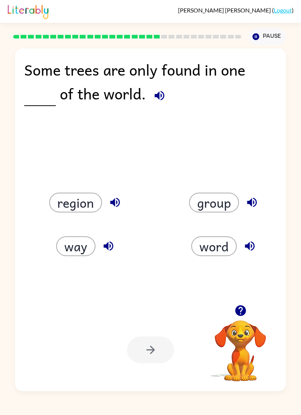
click at [71, 249] on button "way" at bounding box center [75, 246] width 39 height 20
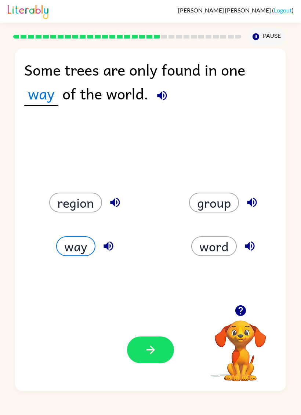
click at [157, 353] on icon "button" at bounding box center [150, 349] width 13 height 13
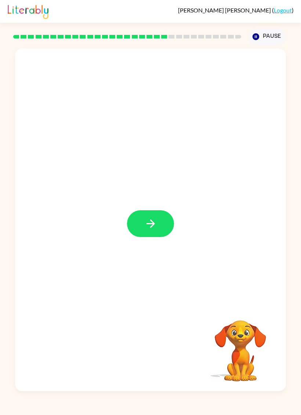
click at [152, 222] on icon "button" at bounding box center [150, 223] width 13 height 13
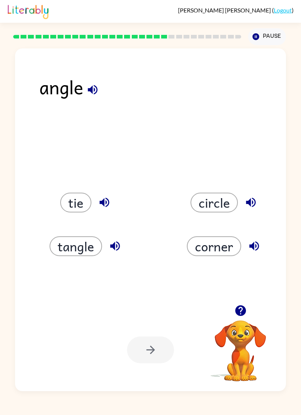
click at [244, 317] on icon "button" at bounding box center [240, 310] width 13 height 13
click at [242, 315] on icon "button" at bounding box center [240, 310] width 11 height 11
click at [217, 242] on button "corner" at bounding box center [214, 246] width 54 height 20
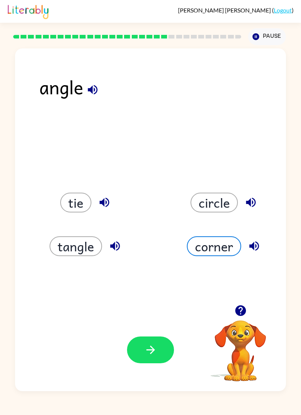
click at [157, 361] on button "button" at bounding box center [150, 349] width 47 height 27
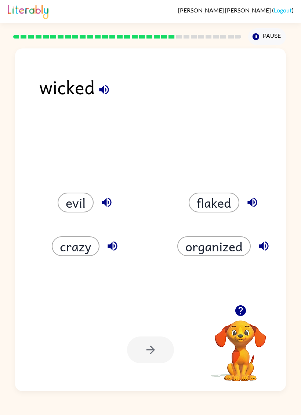
click at [79, 196] on button "evil" at bounding box center [76, 203] width 36 height 20
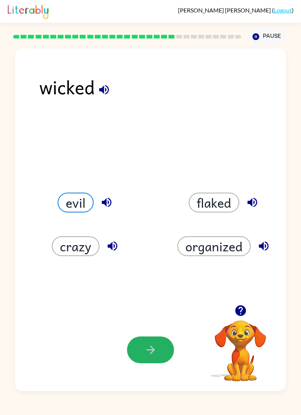
click at [159, 344] on button "button" at bounding box center [150, 349] width 47 height 27
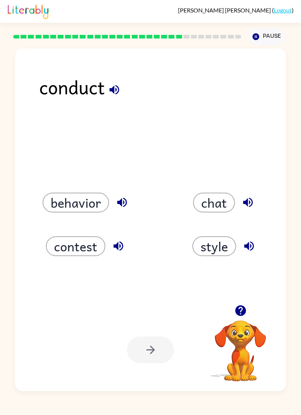
click at [90, 198] on button "behavior" at bounding box center [76, 203] width 66 height 20
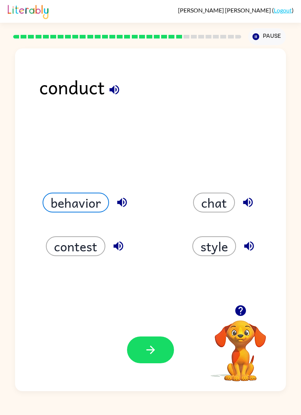
click at [152, 352] on icon "button" at bounding box center [150, 350] width 8 height 8
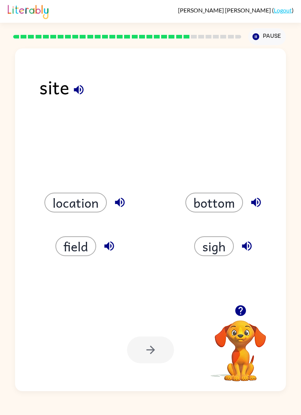
click at [81, 242] on button "field" at bounding box center [75, 246] width 41 height 20
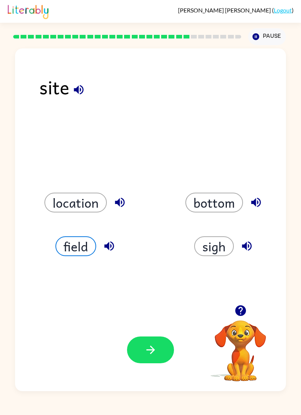
click at [90, 198] on button "location" at bounding box center [75, 203] width 62 height 20
click at [153, 362] on button "button" at bounding box center [150, 349] width 47 height 27
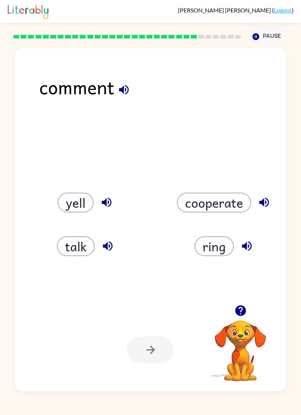
click at [86, 245] on button "talk" at bounding box center [76, 246] width 38 height 20
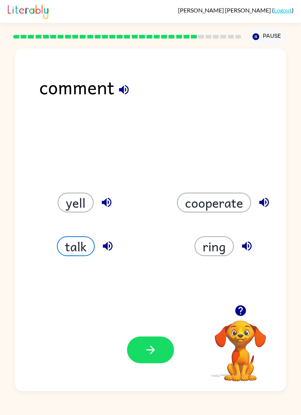
click at [148, 351] on icon "button" at bounding box center [150, 349] width 13 height 13
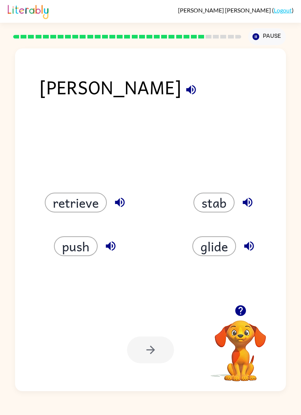
click at [226, 204] on button "stab" at bounding box center [213, 203] width 41 height 20
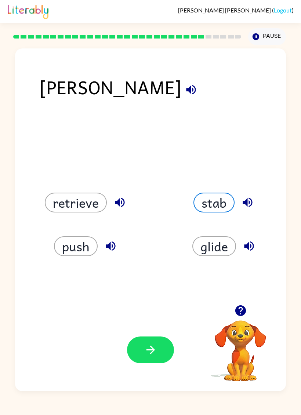
click at [165, 349] on button "button" at bounding box center [150, 349] width 47 height 27
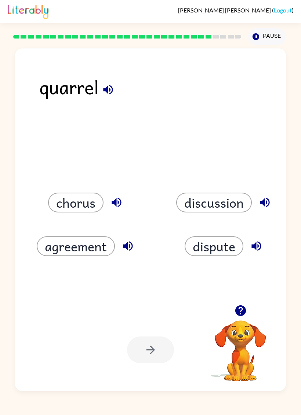
click at [226, 200] on button "discussion" at bounding box center [214, 203] width 76 height 20
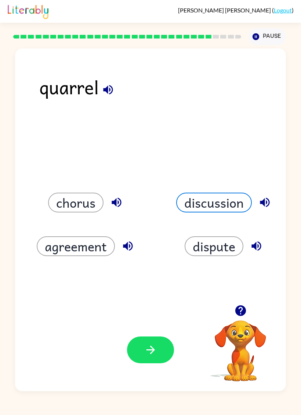
click at [157, 340] on button "button" at bounding box center [150, 349] width 47 height 27
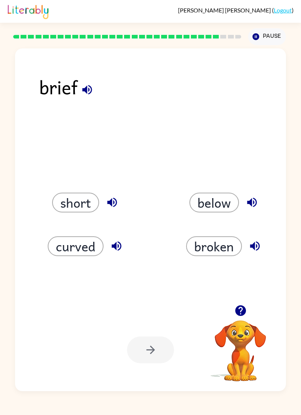
click at [94, 245] on button "curved" at bounding box center [76, 246] width 56 height 20
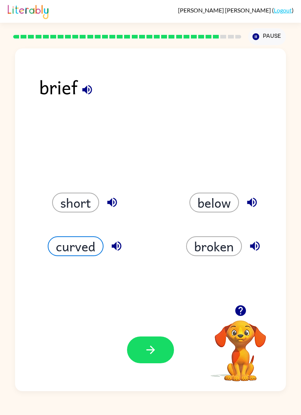
click at [161, 343] on button "button" at bounding box center [150, 349] width 47 height 27
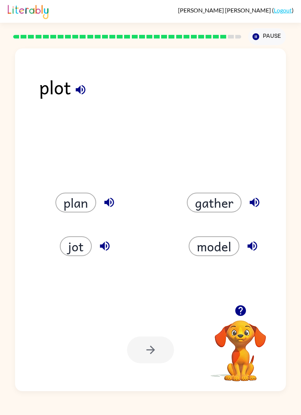
click at [223, 249] on button "model" at bounding box center [214, 246] width 51 height 20
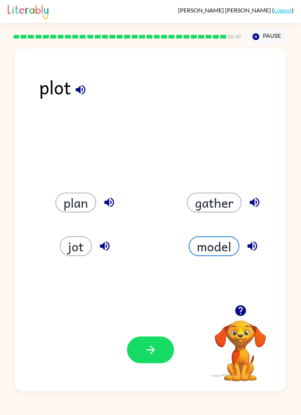
click at [146, 349] on icon "button" at bounding box center [150, 349] width 13 height 13
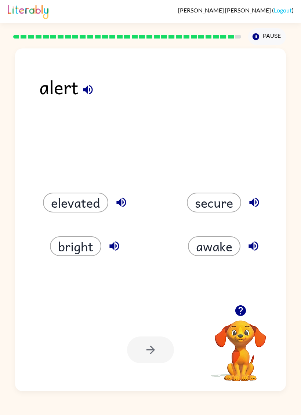
click at [87, 199] on button "elevated" at bounding box center [75, 203] width 65 height 20
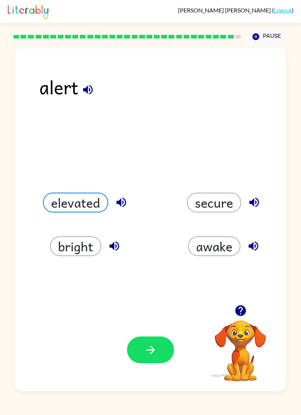
click at [150, 359] on button "button" at bounding box center [150, 349] width 47 height 27
